Goal: Find specific page/section: Find specific page/section

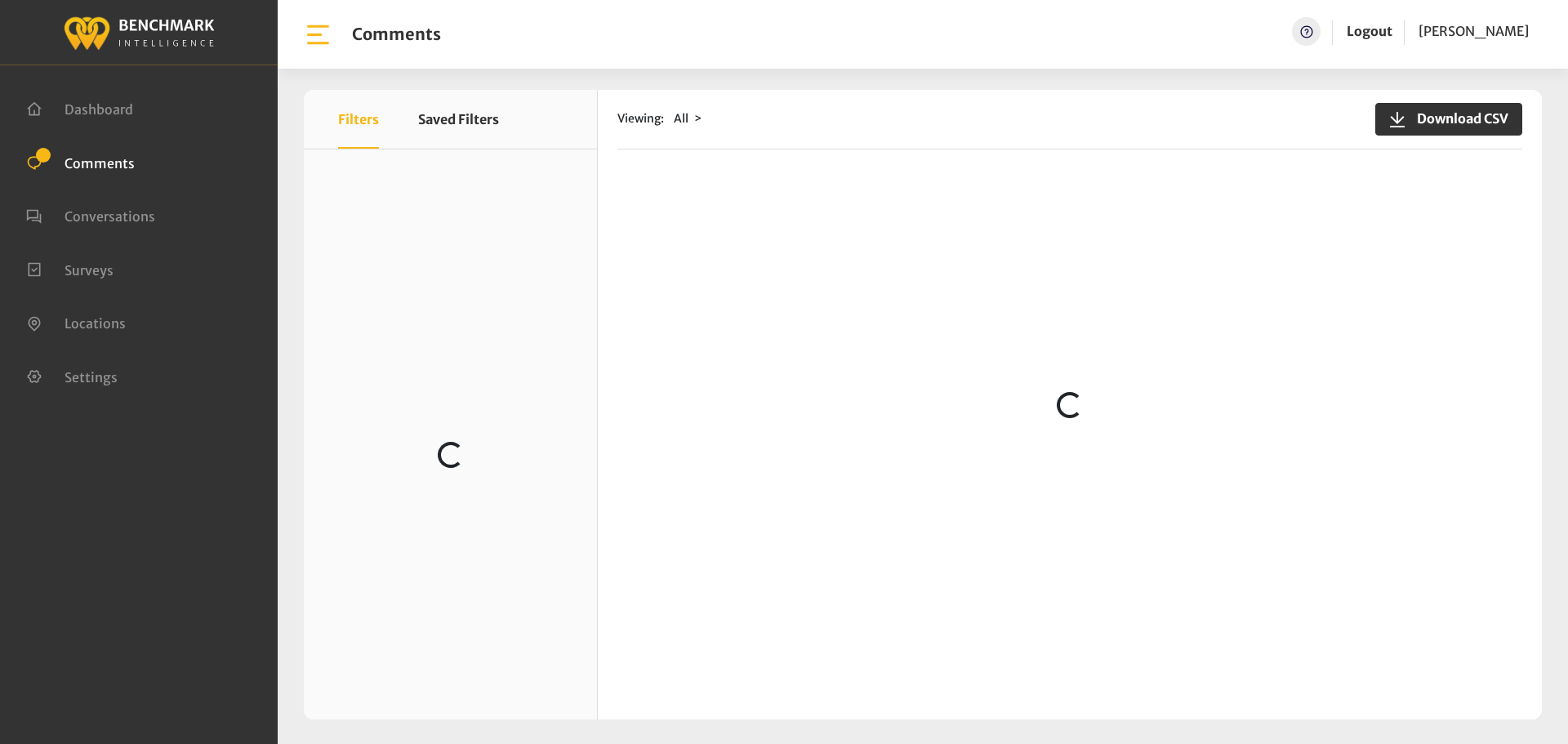
scroll to position [1552, 0]
